Goal: Information Seeking & Learning: Learn about a topic

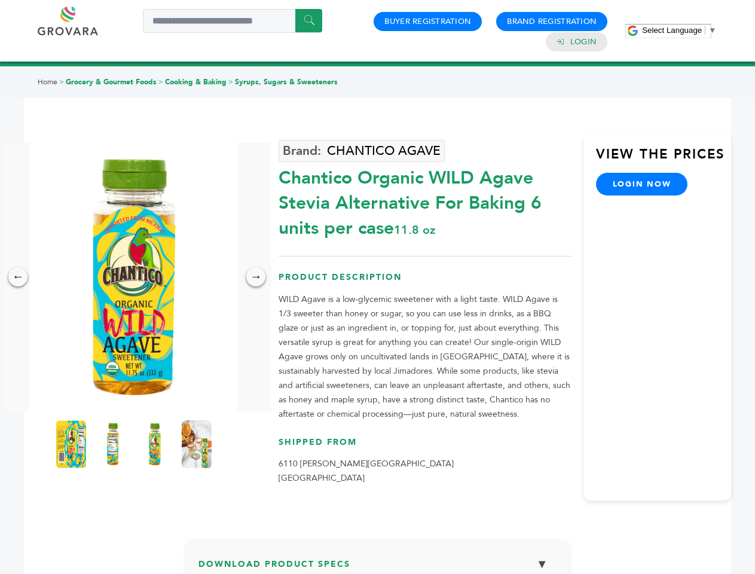
click at [679, 30] on span "Select Language" at bounding box center [672, 30] width 60 height 9
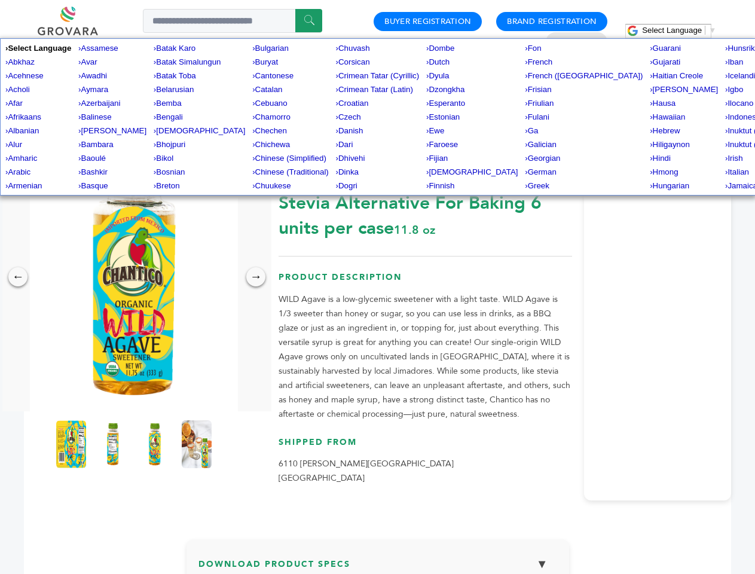
click at [134, 277] on img at bounding box center [134, 276] width 208 height 269
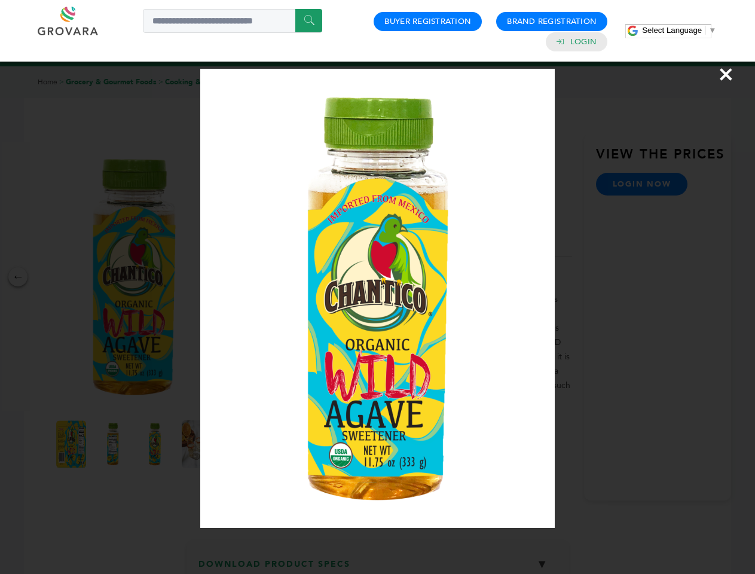
click at [18, 277] on div "×" at bounding box center [377, 287] width 755 height 574
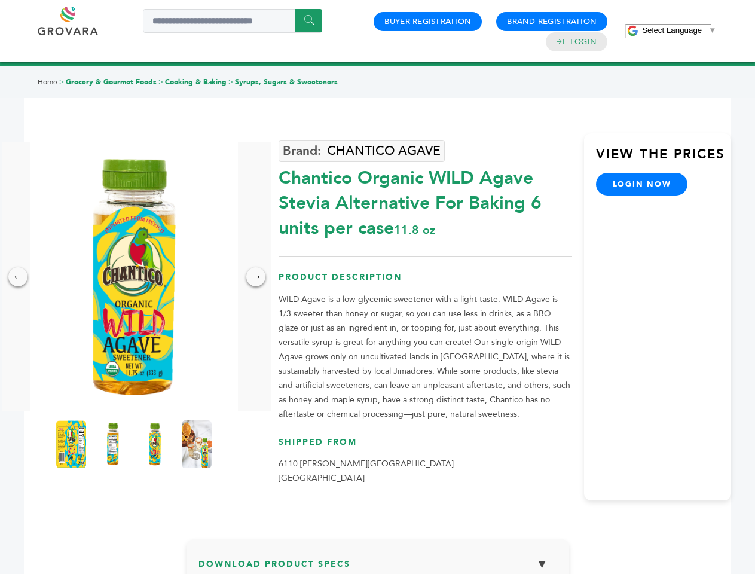
click at [256, 277] on div "→" at bounding box center [255, 276] width 19 height 19
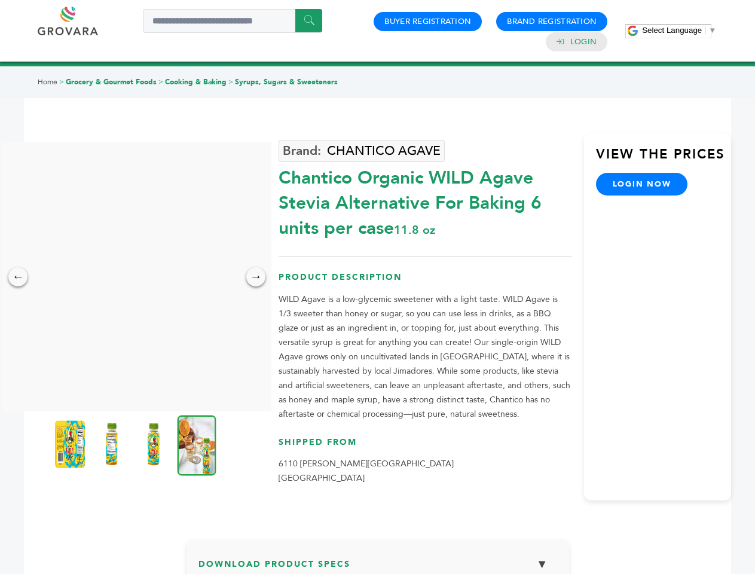
click at [71, 444] on img at bounding box center [70, 444] width 30 height 48
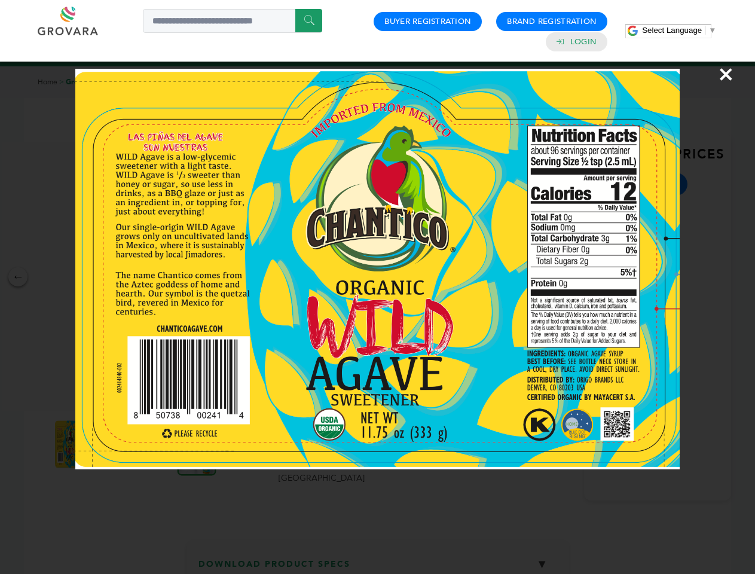
click at [113, 444] on div "×" at bounding box center [377, 287] width 755 height 574
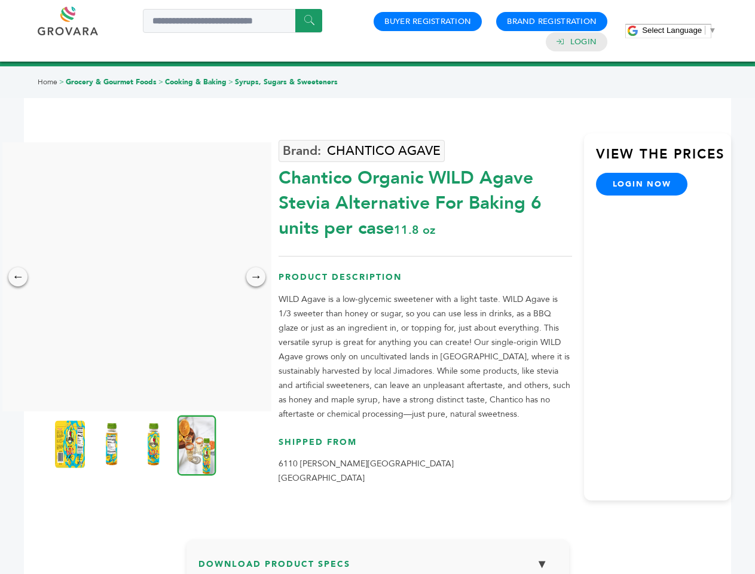
click at [155, 444] on img at bounding box center [154, 444] width 30 height 48
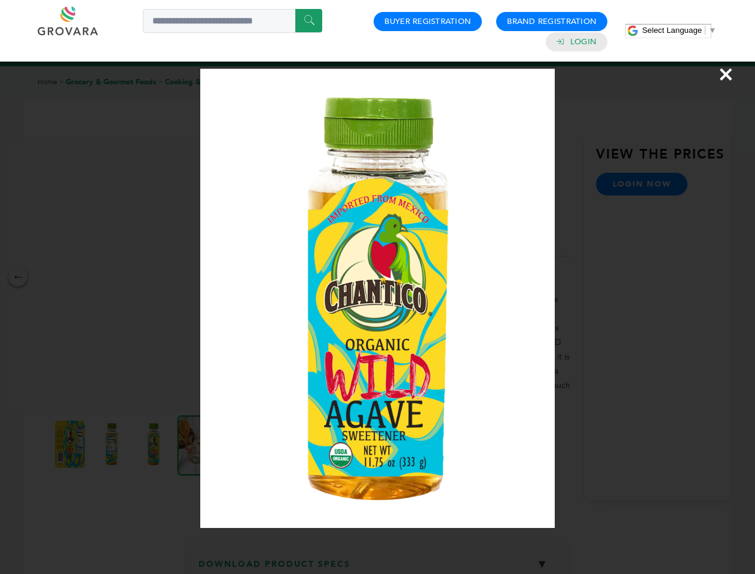
click at [197, 444] on div "×" at bounding box center [377, 287] width 755 height 574
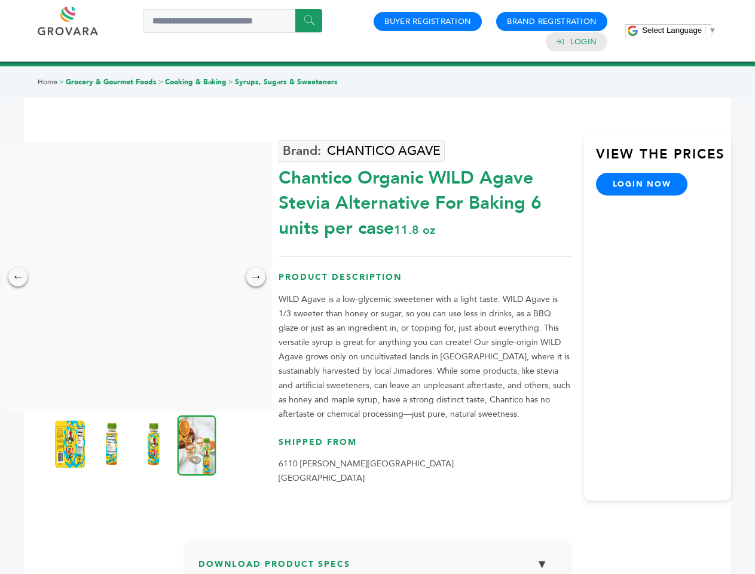
click at [378, 563] on h3 "Download Product Specs ▼" at bounding box center [377, 568] width 359 height 35
